Goal: Information Seeking & Learning: Learn about a topic

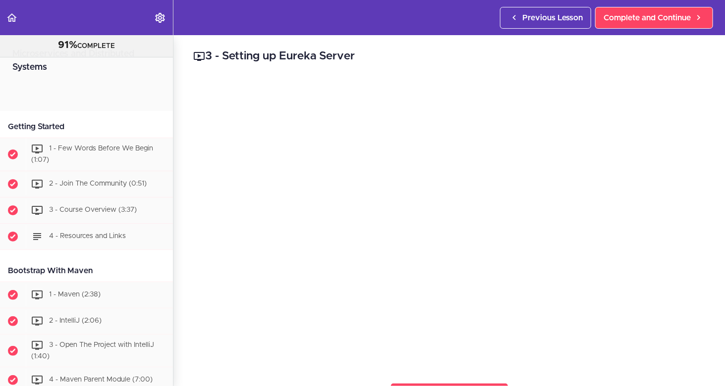
scroll to position [793, 0]
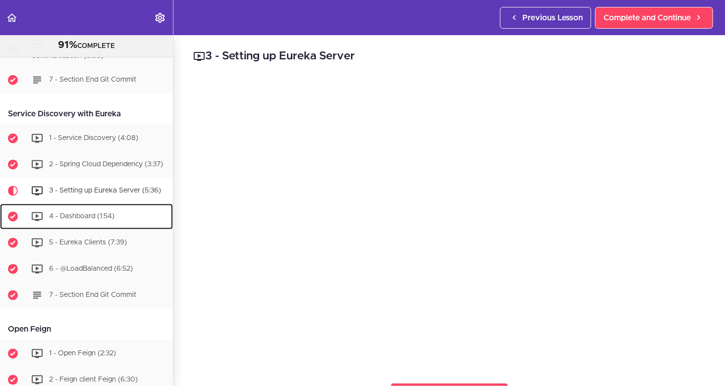
click at [101, 215] on span "4 - Dashboard (1:54)" at bounding box center [81, 216] width 65 height 7
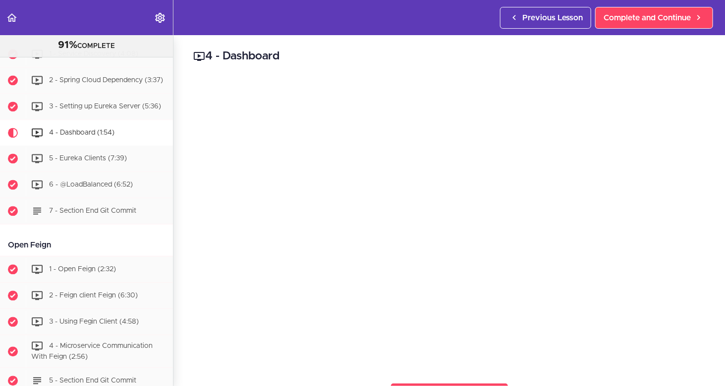
scroll to position [876, 0]
click at [93, 161] on span "5 - Eureka Clients (7:39)" at bounding box center [88, 159] width 78 height 7
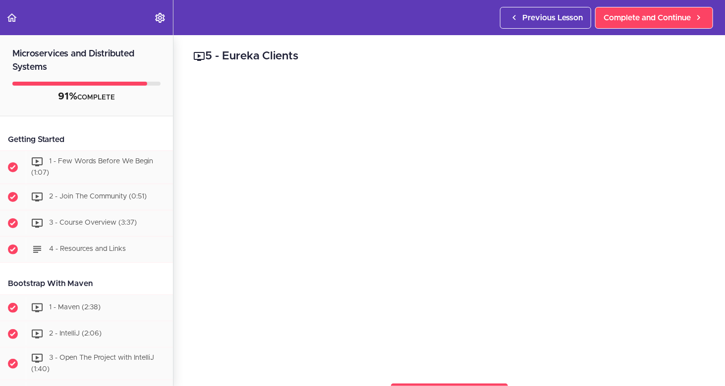
click at [343, 76] on div "5 - Eureka Clients Complete and Continue 1 - Follow us on LinkedIn 2 - Subscrib…" at bounding box center [448, 210] width 551 height 351
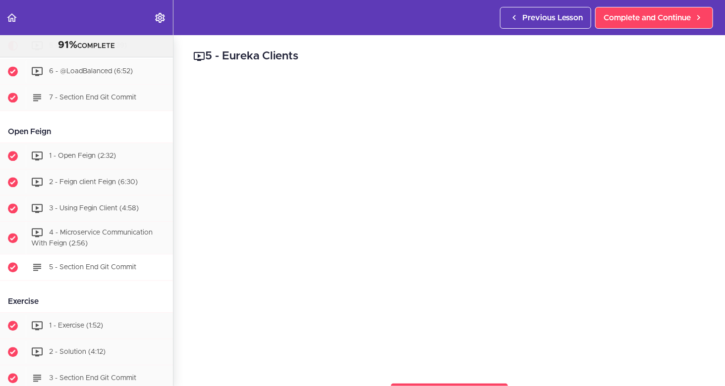
scroll to position [892, 0]
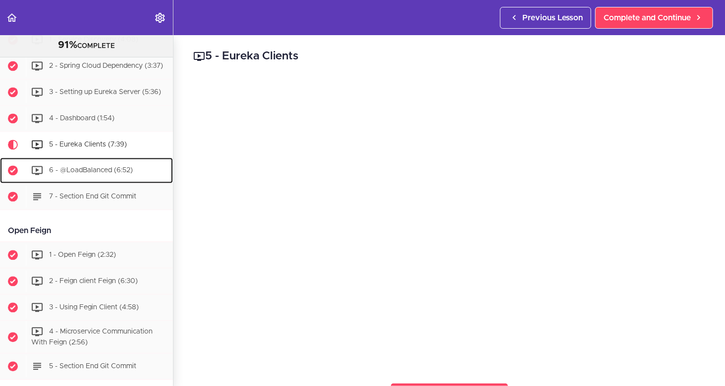
click at [111, 173] on span "6 - @LoadBalanced (6:52)" at bounding box center [91, 169] width 84 height 7
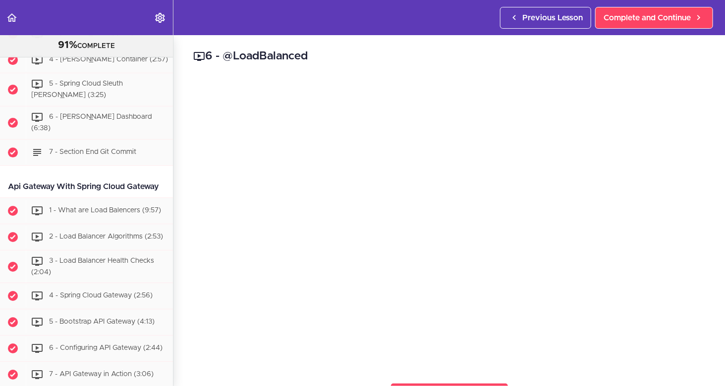
scroll to position [1546, 0]
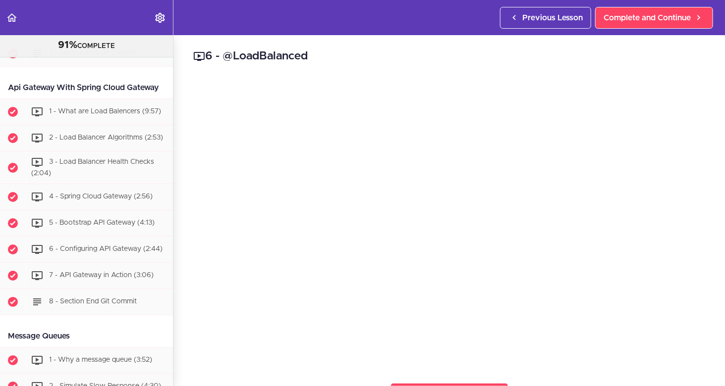
drag, startPoint x: 127, startPoint y: 162, endPoint x: 149, endPoint y: 76, distance: 88.8
click at [149, 77] on div "Api Gateway With Spring Cloud Gateway" at bounding box center [86, 88] width 173 height 22
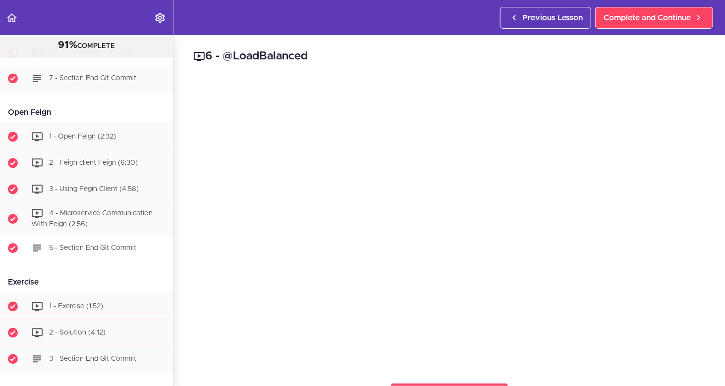
scroll to position [1010, 0]
click at [55, 138] on span "1 - Open Feign (2:32)" at bounding box center [82, 136] width 67 height 7
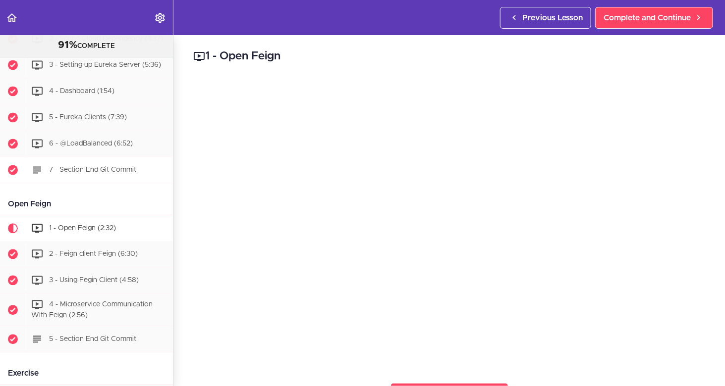
scroll to position [913, 0]
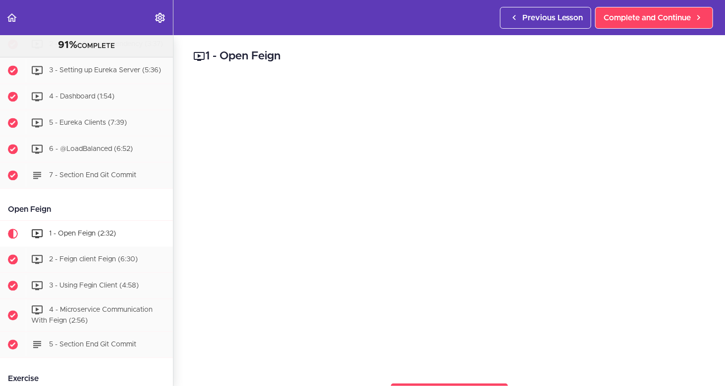
drag, startPoint x: 60, startPoint y: 208, endPoint x: -1, endPoint y: 208, distance: 61.4
click at [0, 208] on html "Autoplay Autocomplete Previous Lesson Complete and Continue Microservices and D…" at bounding box center [362, 198] width 725 height 396
copy div "Open Feign"
drag, startPoint x: 114, startPoint y: 259, endPoint x: 110, endPoint y: 255, distance: 5.3
click at [114, 259] on span "2 - Feign client Feign (6:30)" at bounding box center [93, 259] width 89 height 7
